Goal: Information Seeking & Learning: Check status

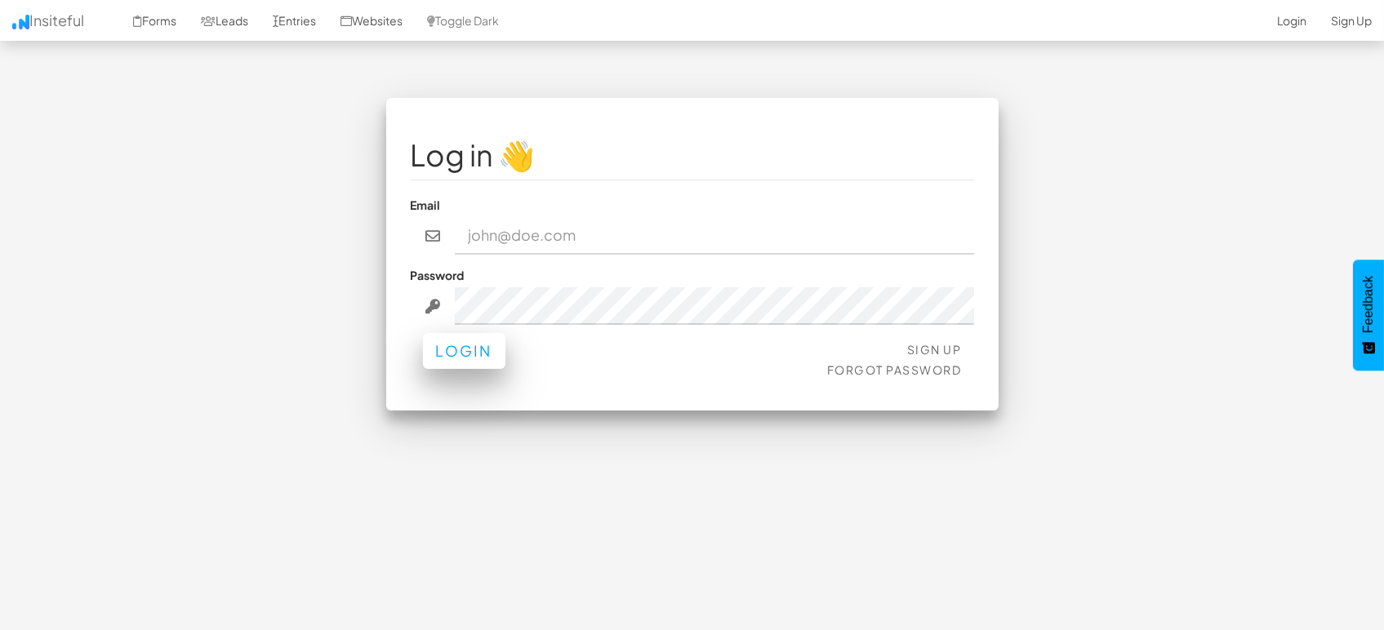
type input "[EMAIL_ADDRESS][DOMAIN_NAME]"
click at [451, 362] on button "Login" at bounding box center [464, 351] width 82 height 36
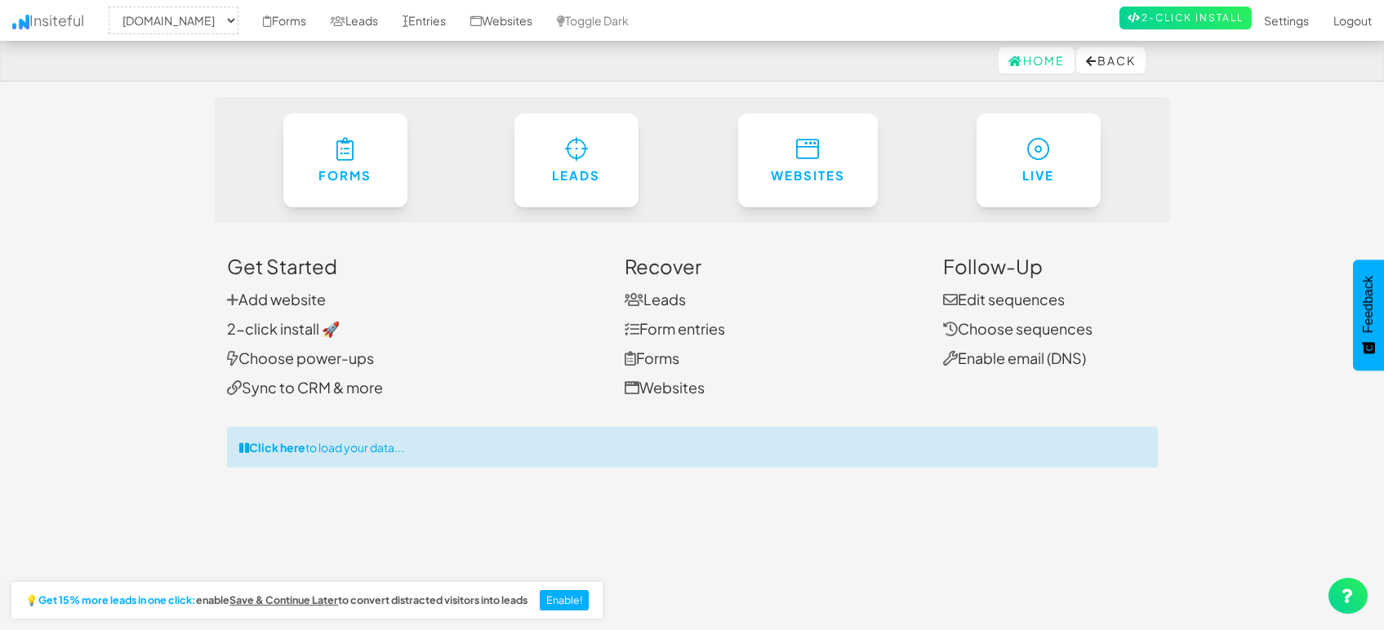
select select "1505"
click at [415, 23] on link "Entries" at bounding box center [424, 20] width 68 height 41
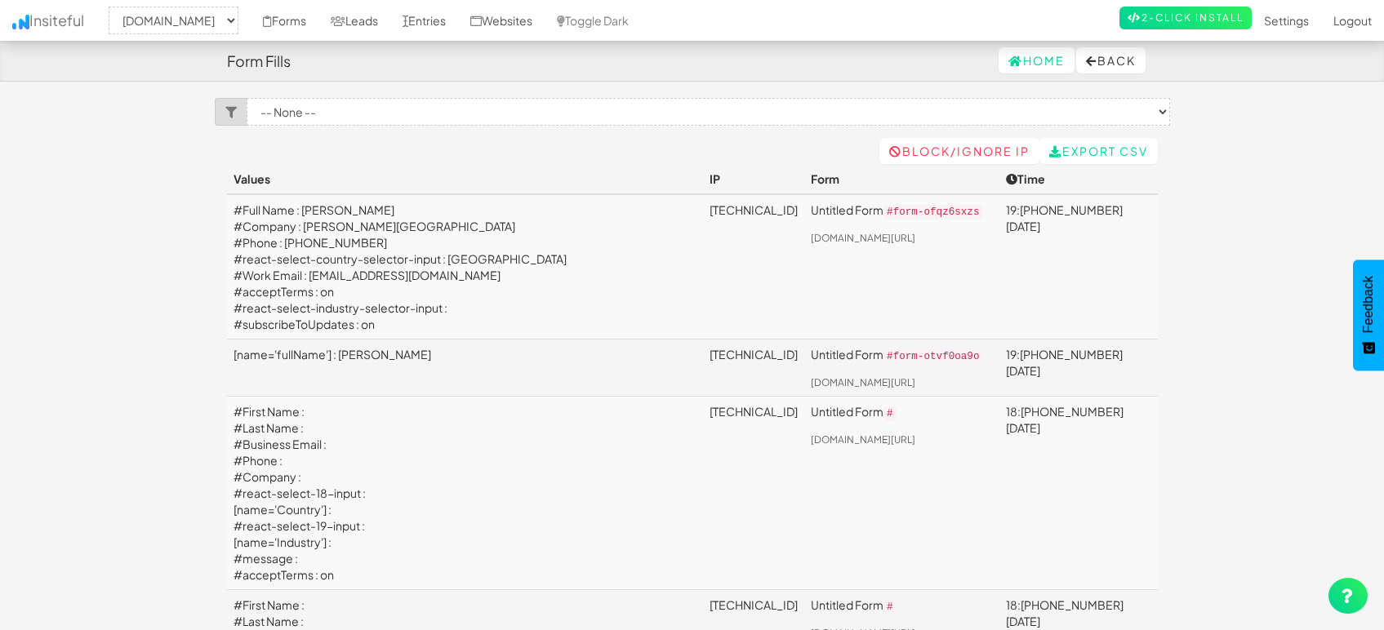
select select "1505"
click at [366, 24] on link "Leads" at bounding box center [354, 20] width 72 height 41
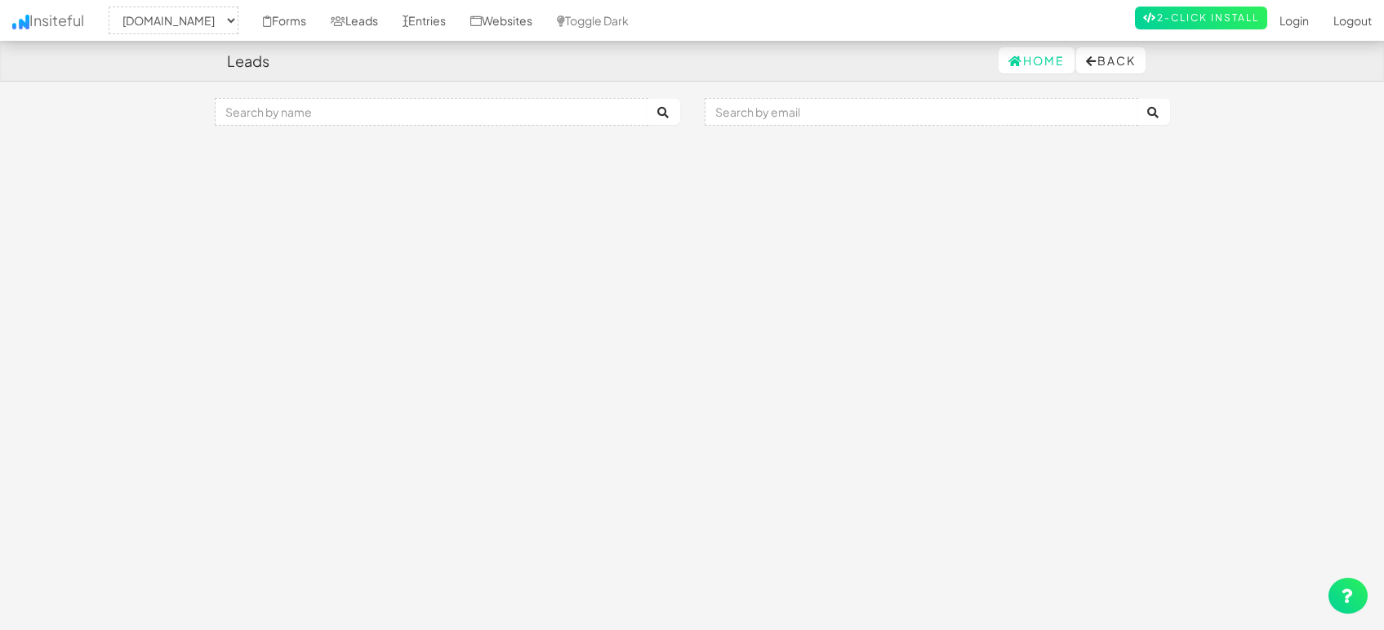
select select "1505"
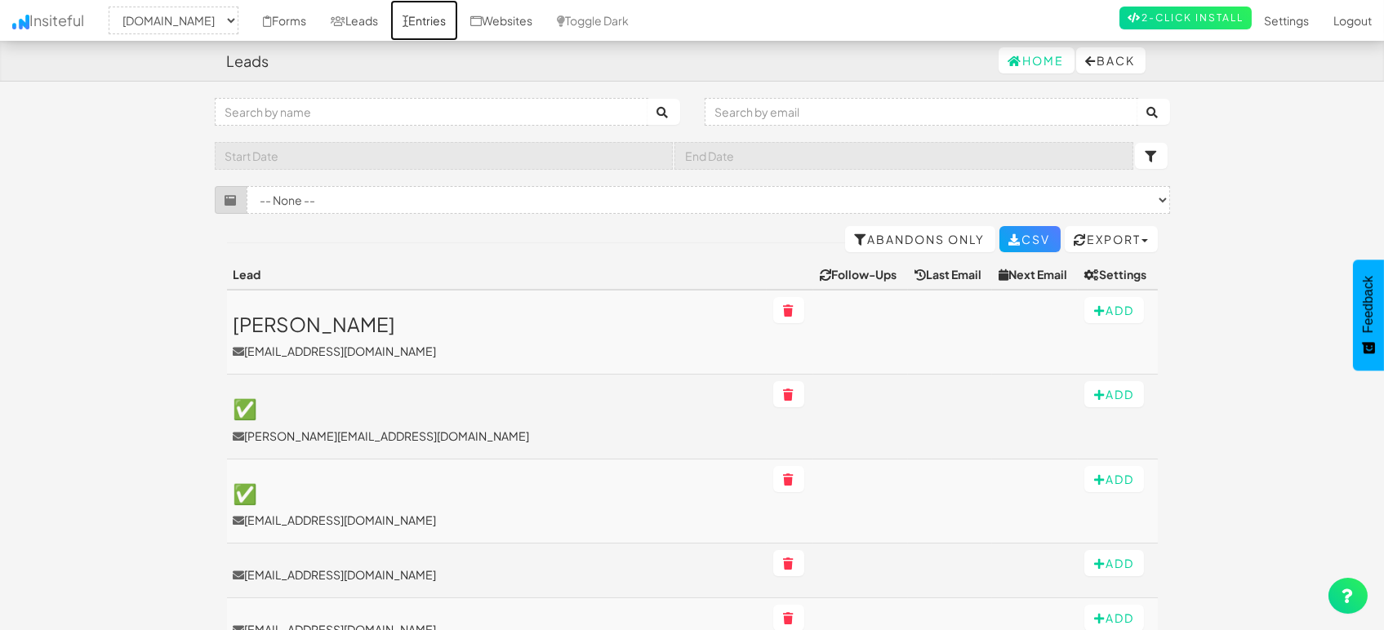
click at [411, 20] on link "Entries" at bounding box center [424, 20] width 68 height 41
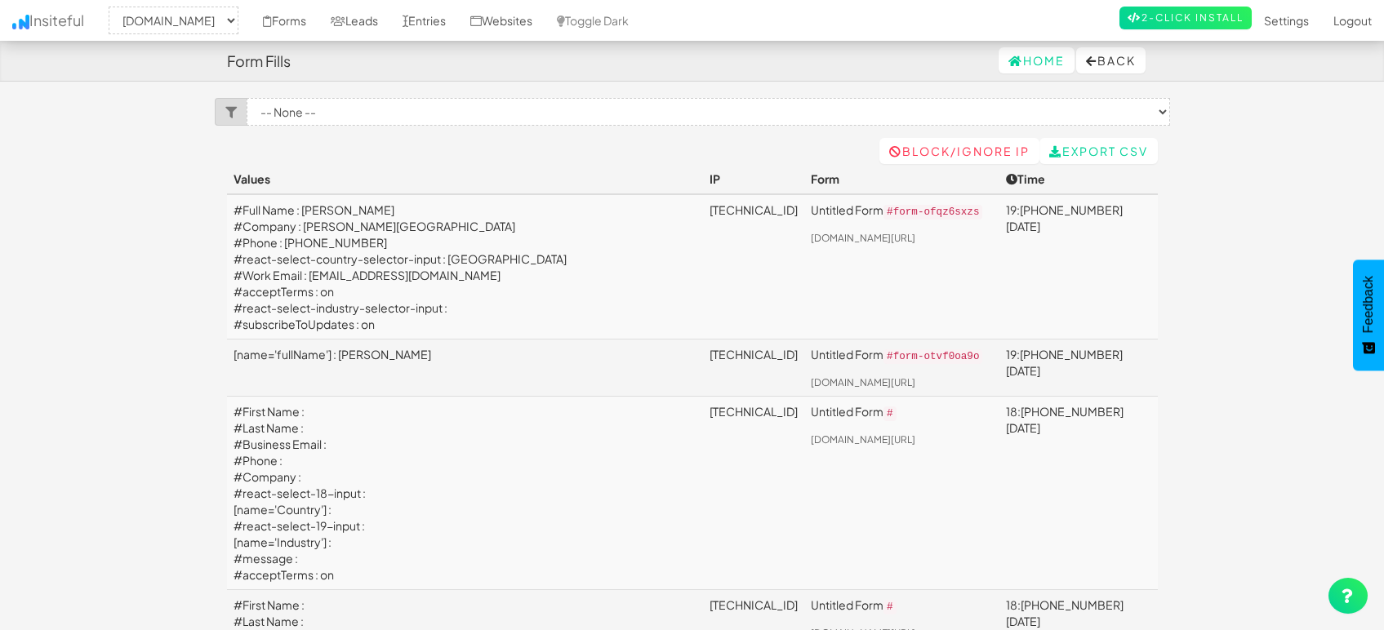
select select "1505"
click at [709, 362] on link "[TECHNICAL_ID]" at bounding box center [753, 354] width 88 height 15
click at [437, 167] on th "Values" at bounding box center [465, 179] width 477 height 30
click at [369, 11] on link "Leads" at bounding box center [354, 20] width 72 height 41
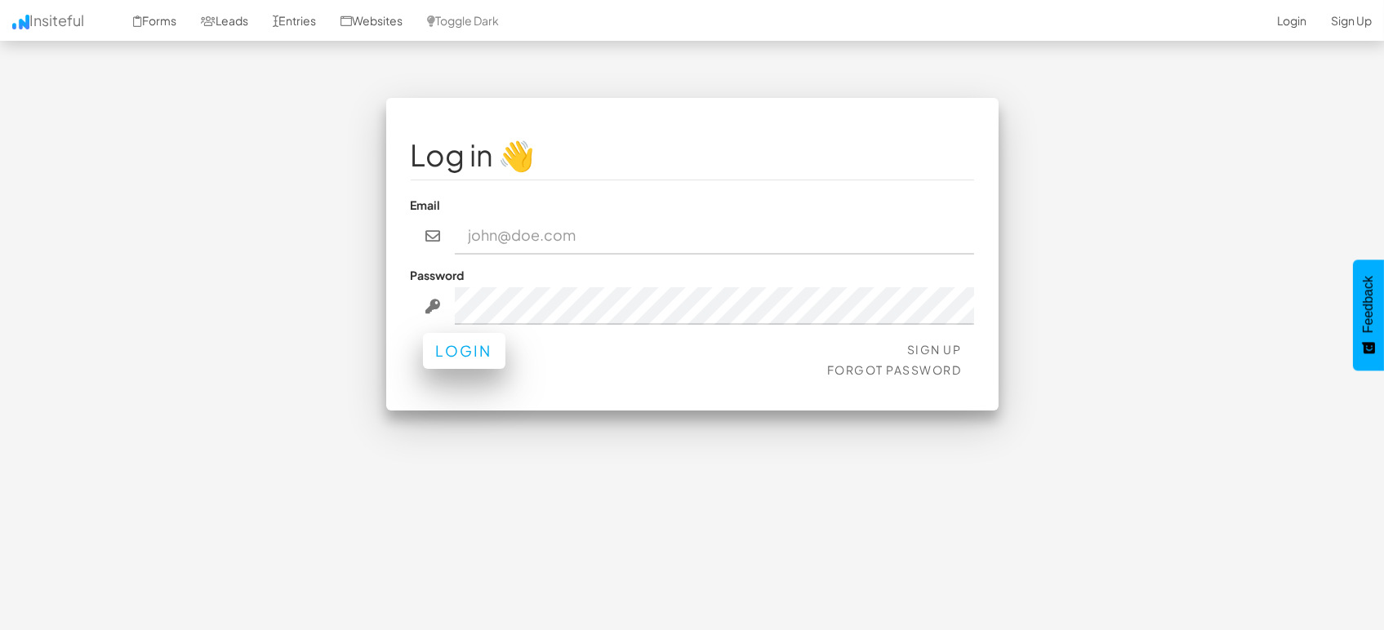
type input "[EMAIL_ADDRESS][DOMAIN_NAME]"
click at [478, 349] on button "Login" at bounding box center [464, 351] width 82 height 36
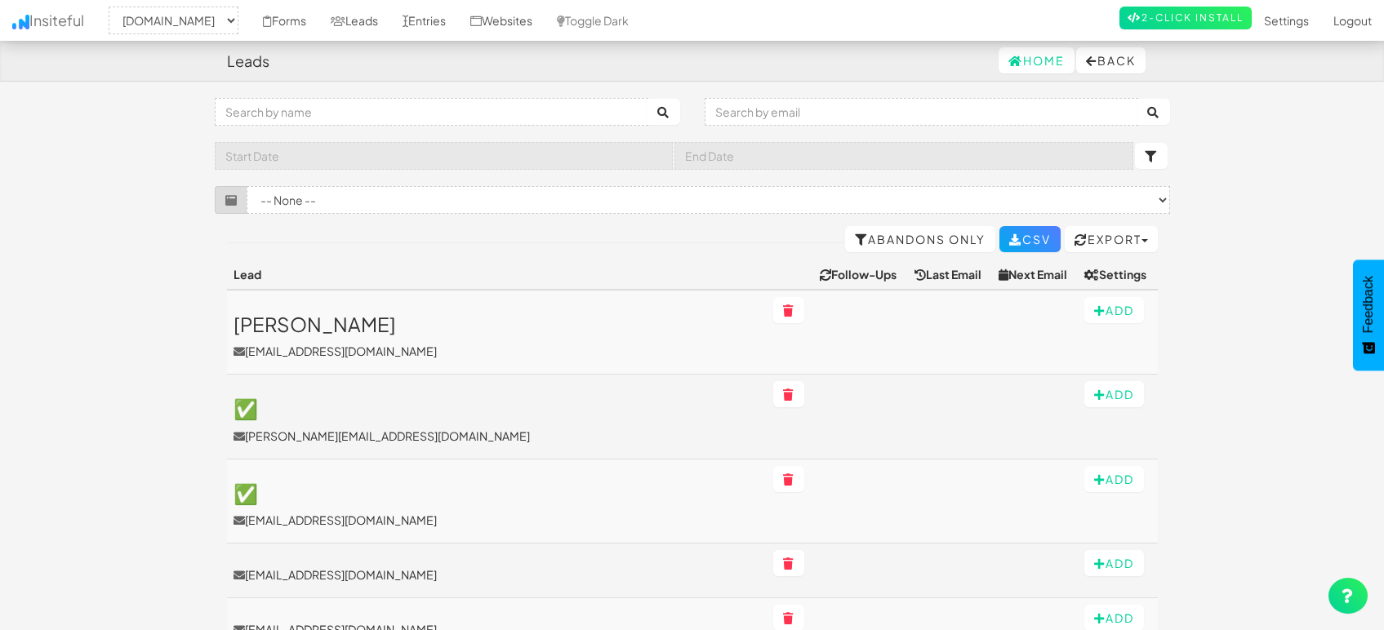
select select "1505"
click at [418, 14] on link "Entries" at bounding box center [424, 20] width 68 height 41
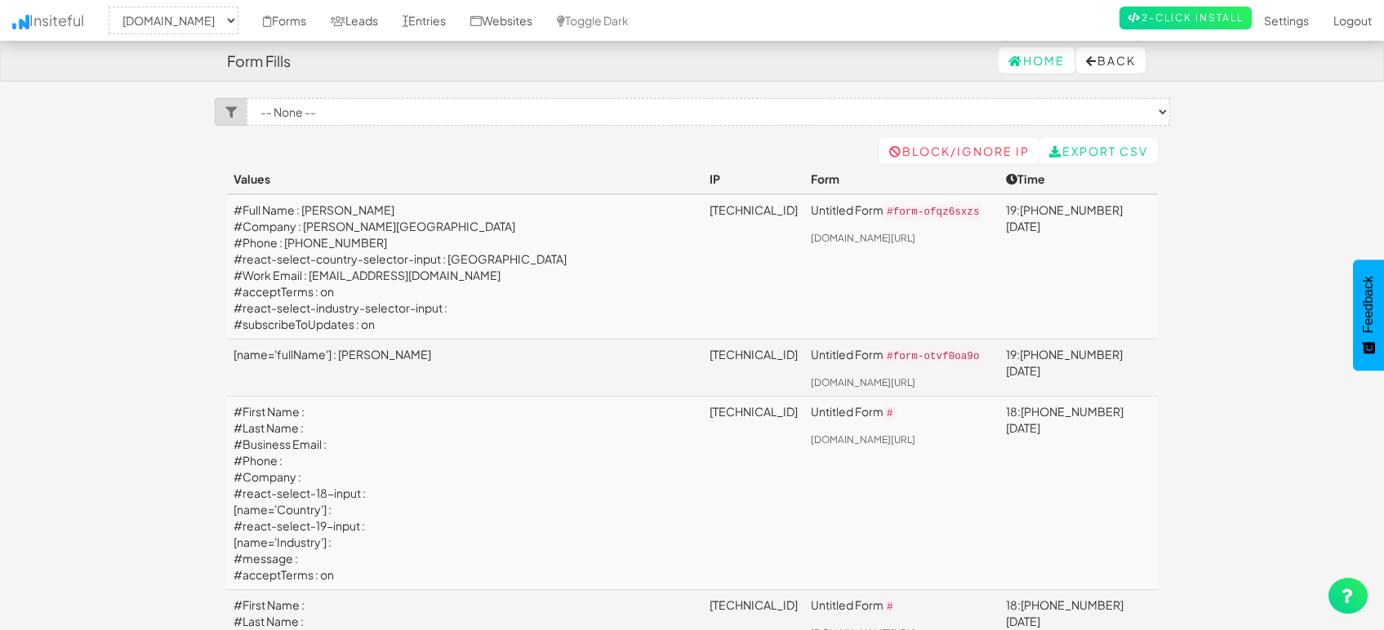
select select "1505"
click at [448, 16] on link "Entries" at bounding box center [424, 20] width 68 height 41
select select "1505"
